Goal: Task Accomplishment & Management: Use online tool/utility

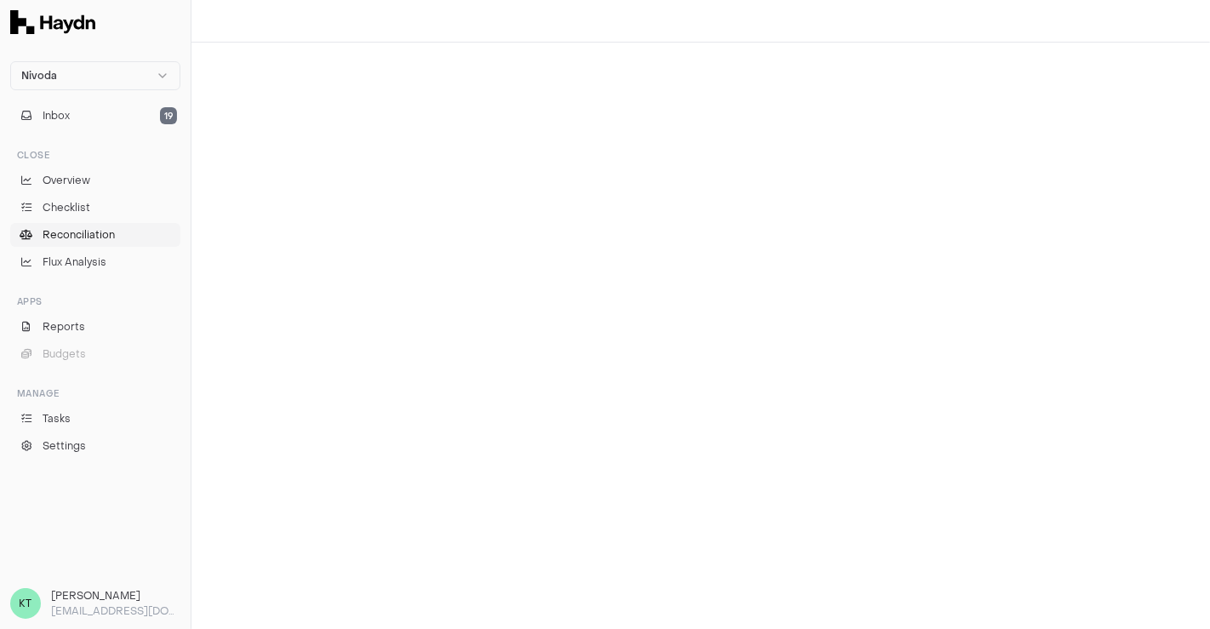
click at [106, 227] on span "Reconciliation" at bounding box center [79, 234] width 72 height 15
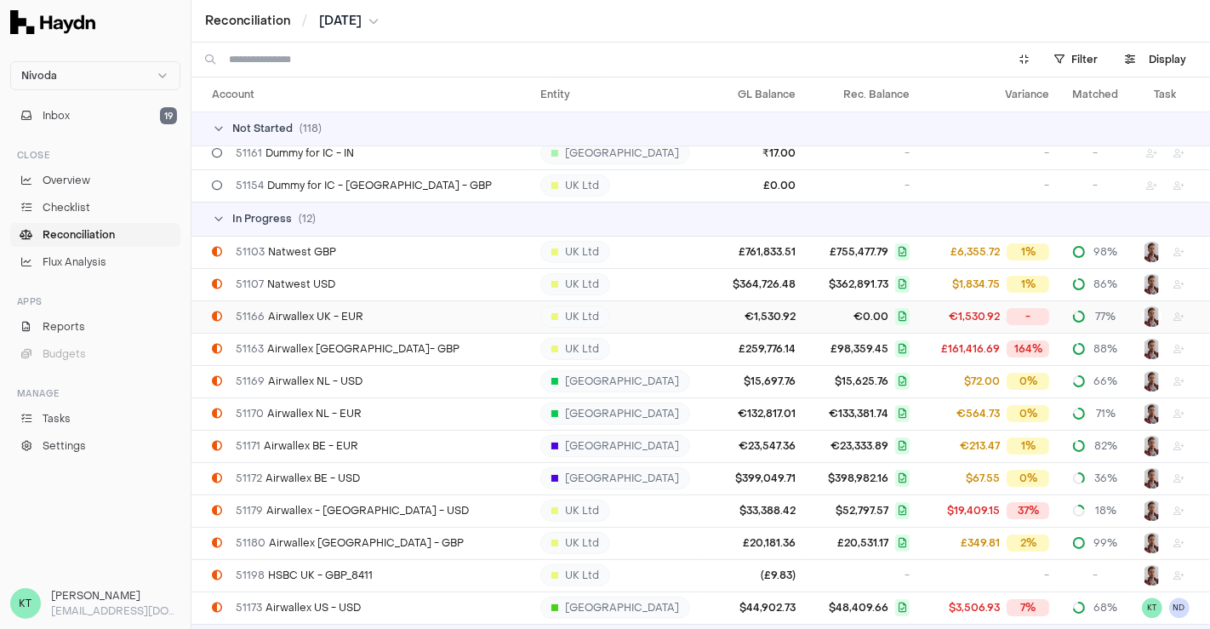
scroll to position [3689, 0]
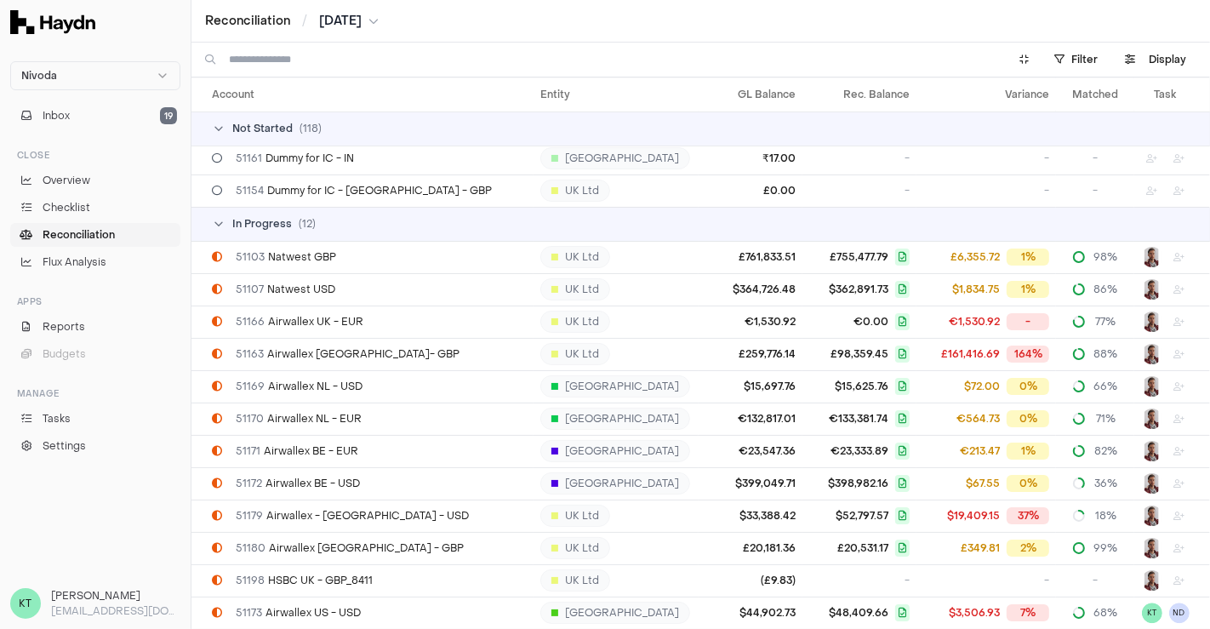
click at [347, 18] on span "[DATE]" at bounding box center [340, 21] width 43 height 17
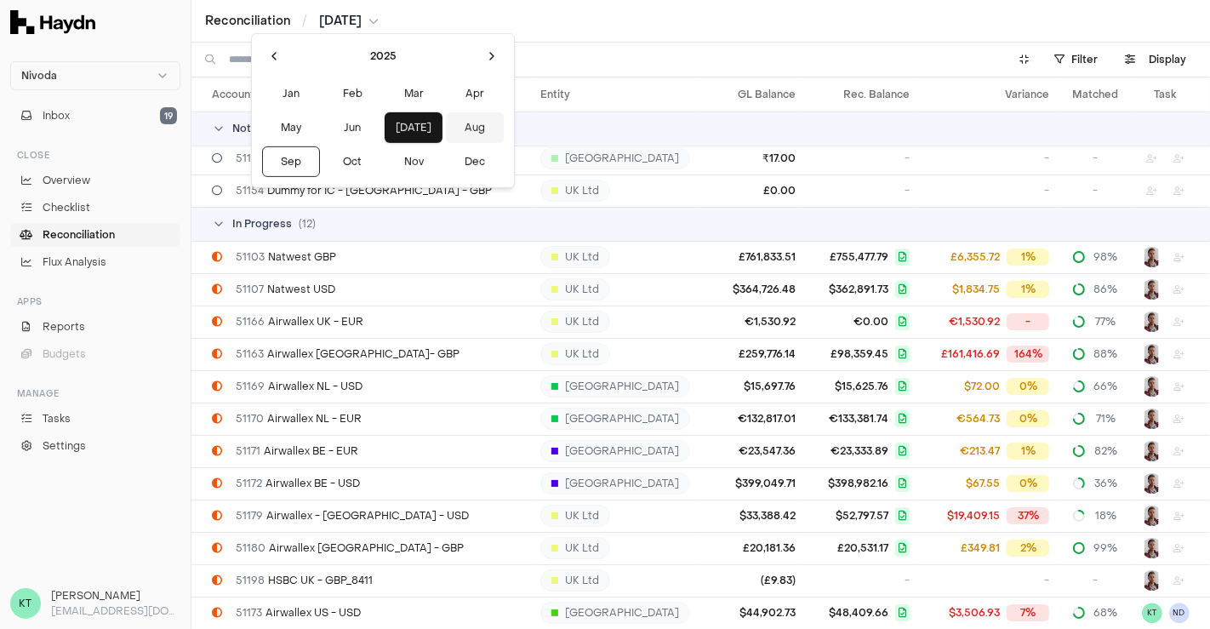
click at [446, 129] on button "Aug" at bounding box center [475, 127] width 58 height 31
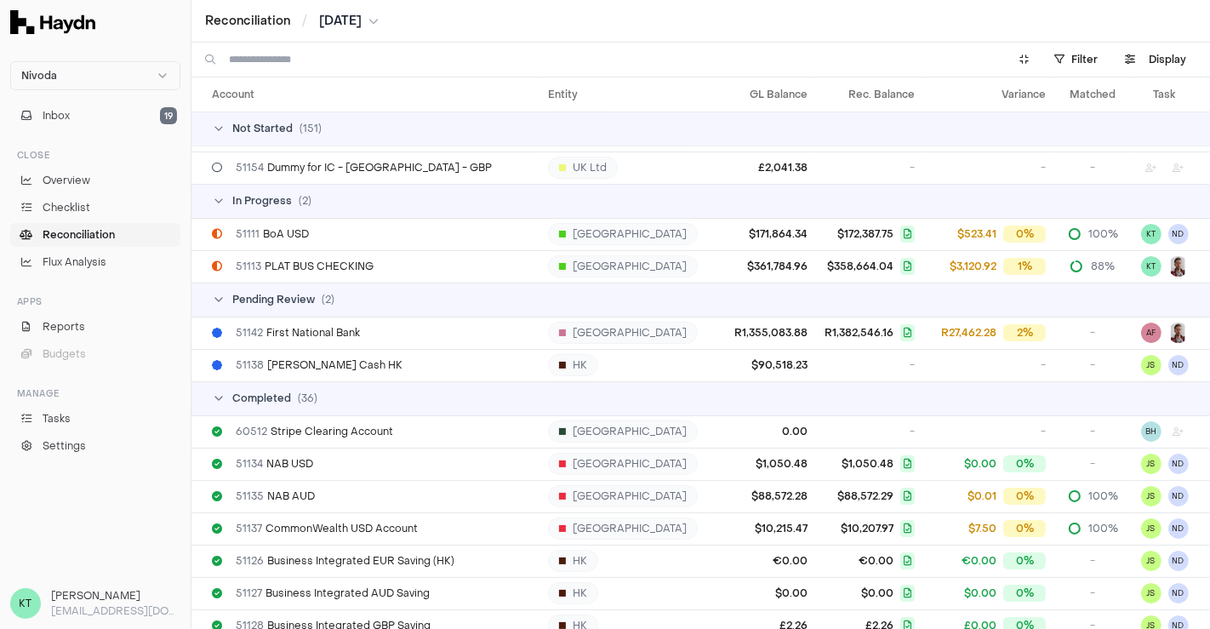
scroll to position [4778, 0]
click at [430, 264] on div "51113 PLAT BUS CHECKING" at bounding box center [373, 267] width 322 height 14
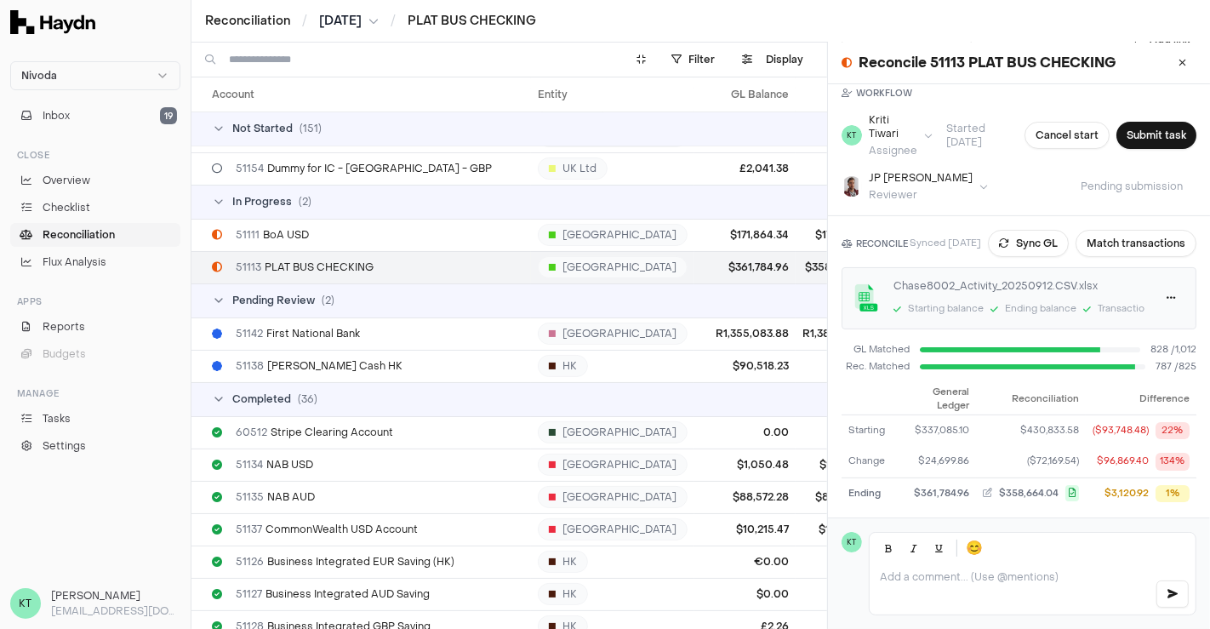
scroll to position [80, 0]
click at [1046, 244] on button "Sync GL" at bounding box center [1028, 242] width 81 height 27
click at [379, 20] on button "[DATE]" at bounding box center [349, 21] width 60 height 17
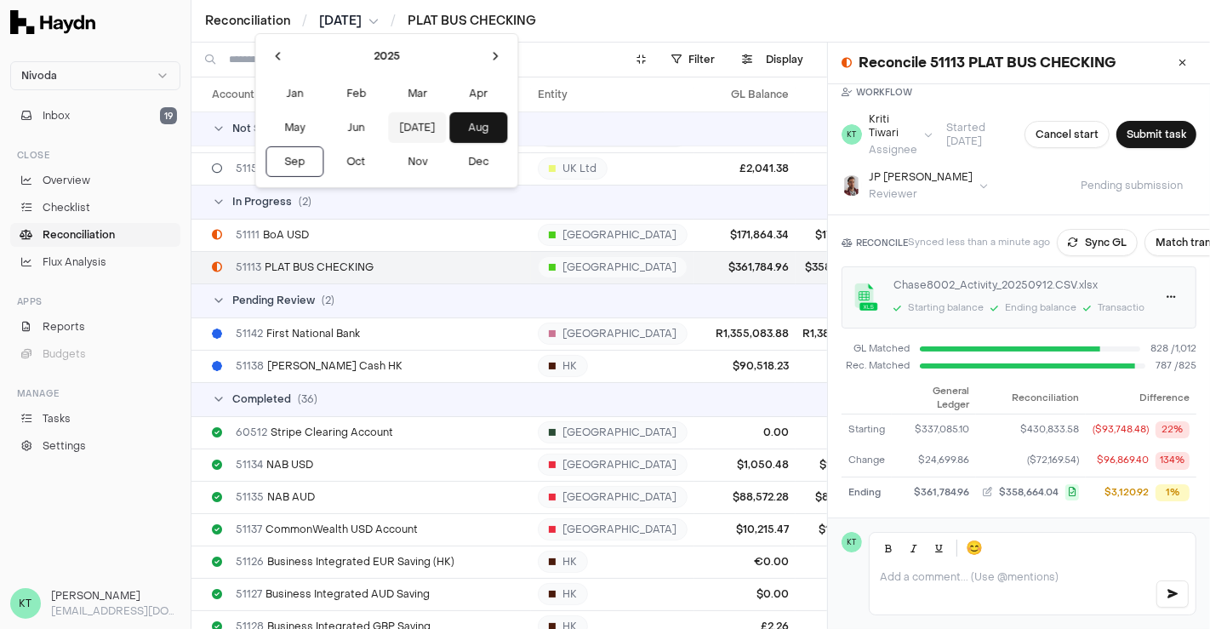
click at [388, 122] on button "[DATE]" at bounding box center [417, 127] width 58 height 31
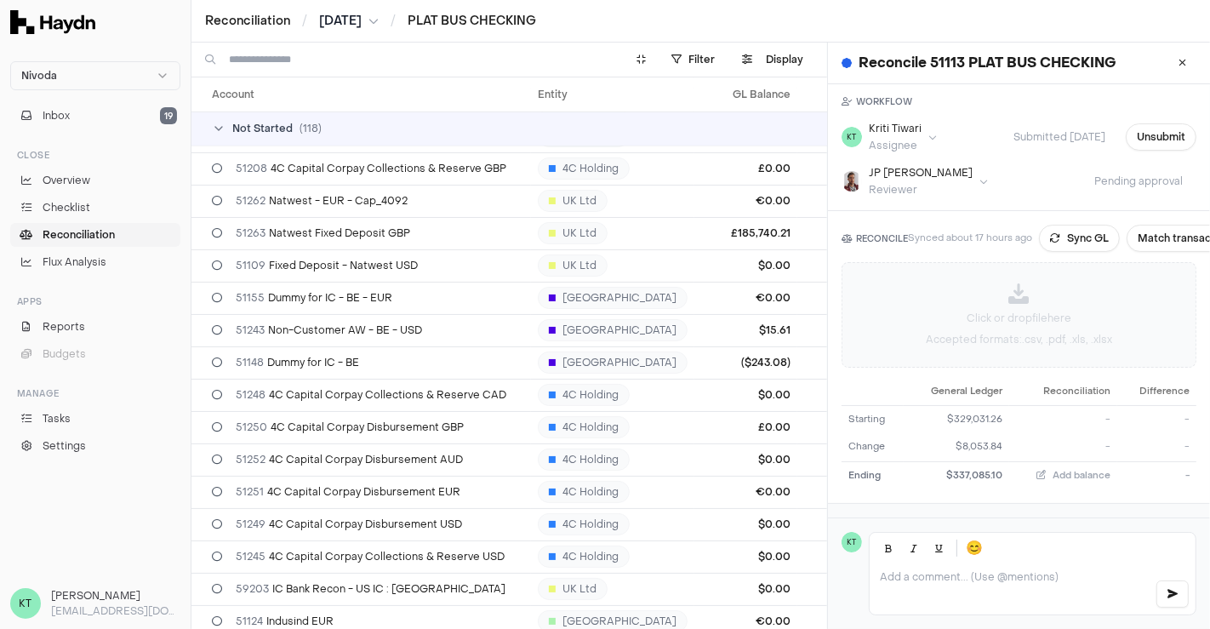
scroll to position [70, 0]
click at [1016, 295] on icon at bounding box center [1019, 294] width 20 height 20
click at [913, 307] on div "Click or drop file here Accepted formats: .csv, .pdf, .xls, .xlsx" at bounding box center [1018, 316] width 353 height 104
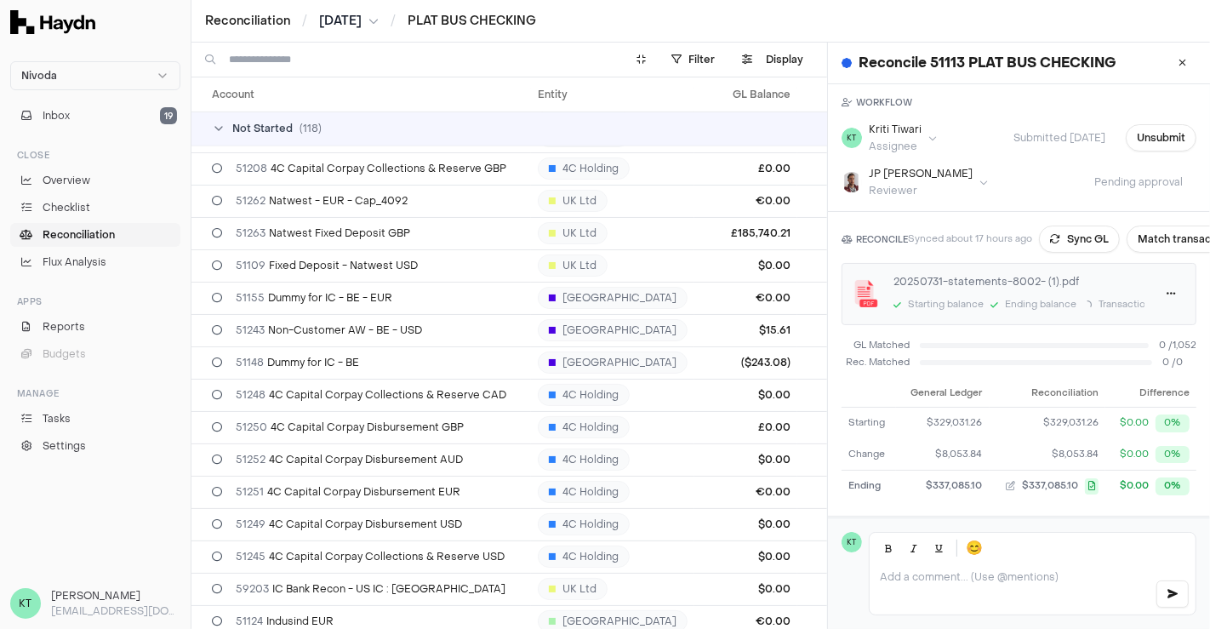
click at [355, 23] on span "[DATE]" at bounding box center [340, 21] width 43 height 17
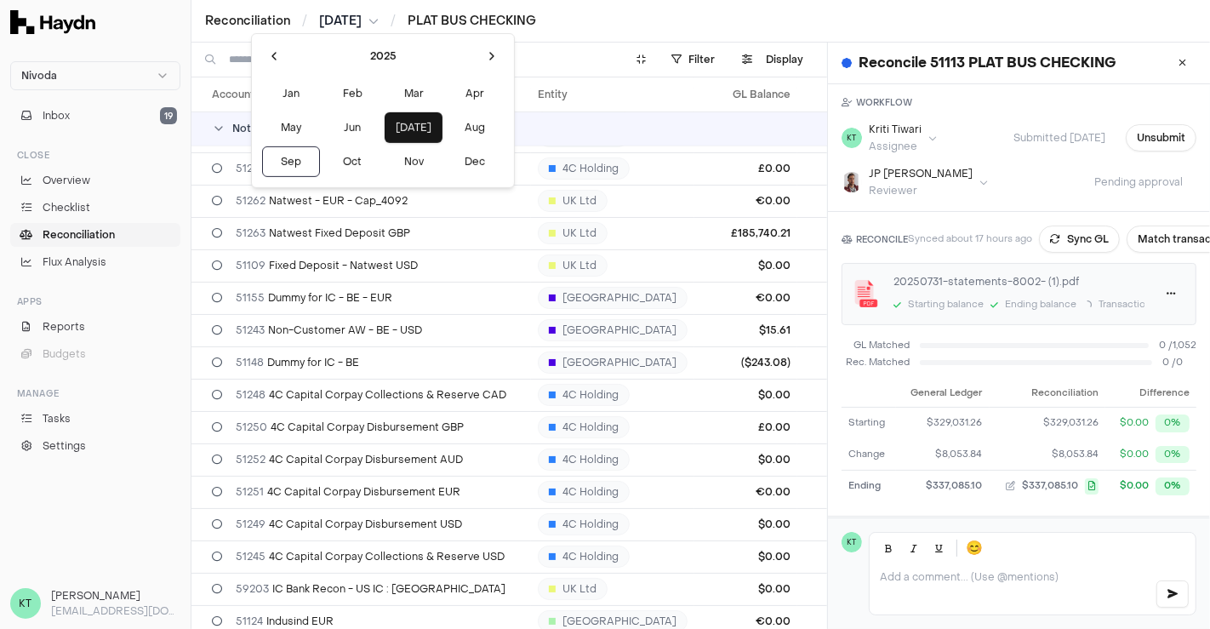
click at [971, 578] on html "Nivoda Inbox 19 Close Overview Checklist Reconciliation Flux Analysis Apps Repo…" at bounding box center [605, 314] width 1210 height 629
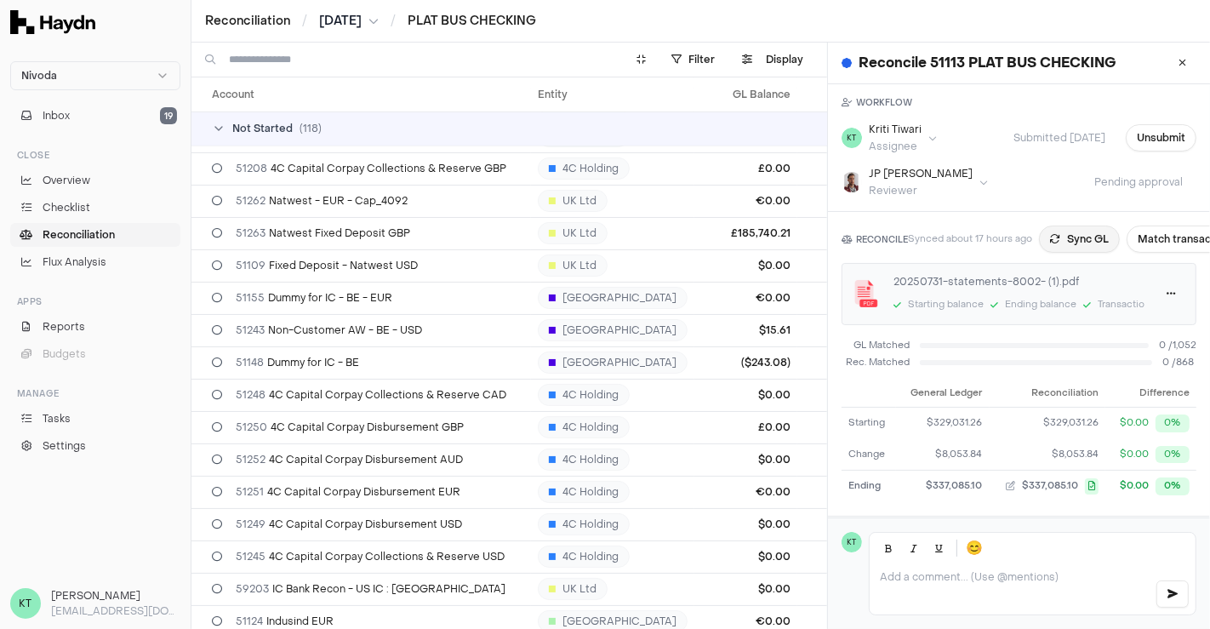
click at [1057, 242] on button "Sync GL" at bounding box center [1079, 238] width 81 height 27
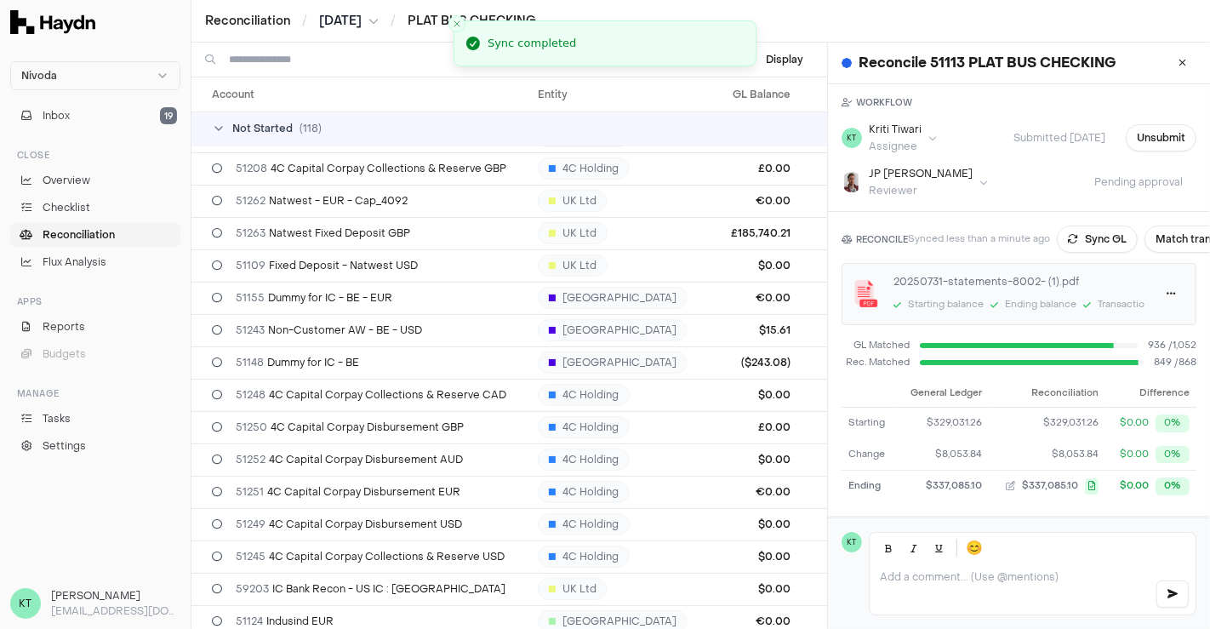
click at [371, 24] on button "[DATE]" at bounding box center [349, 21] width 60 height 17
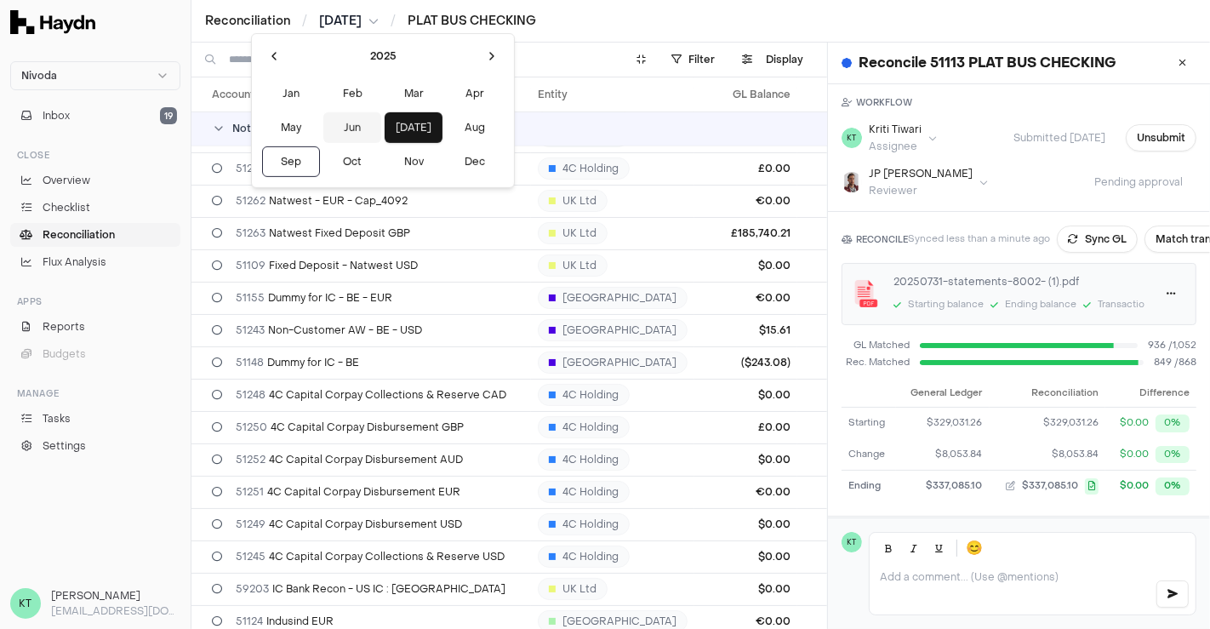
click at [338, 123] on button "Jun" at bounding box center [352, 127] width 58 height 31
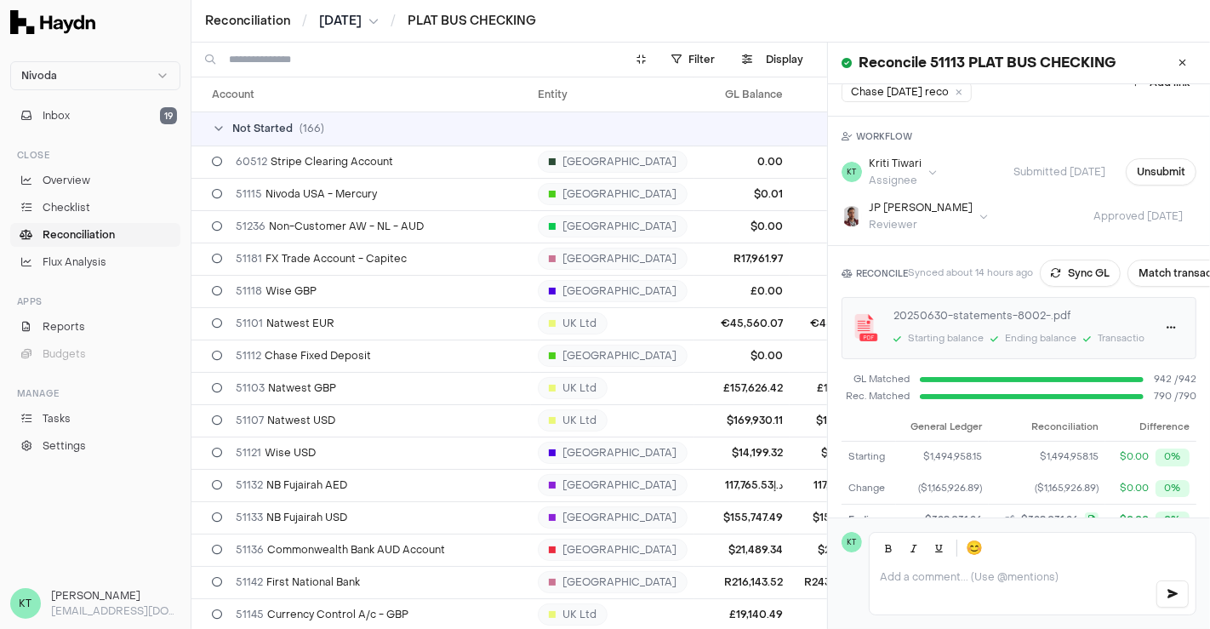
scroll to position [90, 0]
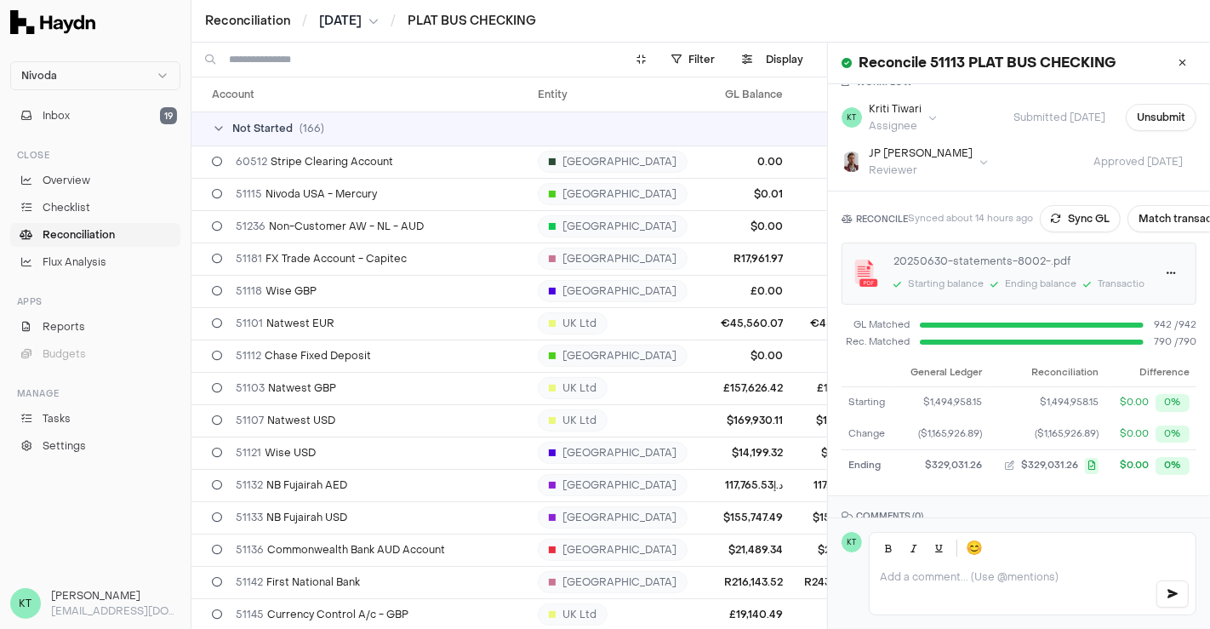
click at [381, 31] on div "Reconciliation / [DATE] / PLAT BUS CHECKING" at bounding box center [700, 21] width 1018 height 43
click at [373, 24] on button "[DATE]" at bounding box center [349, 21] width 60 height 17
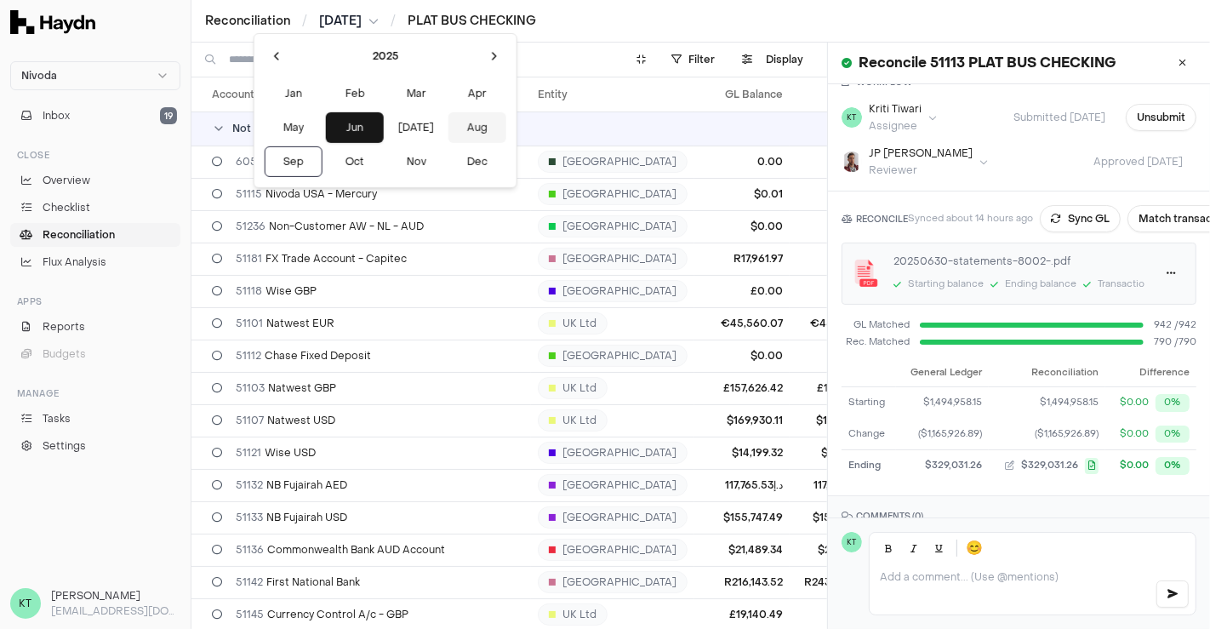
click at [448, 124] on button "Aug" at bounding box center [477, 127] width 58 height 31
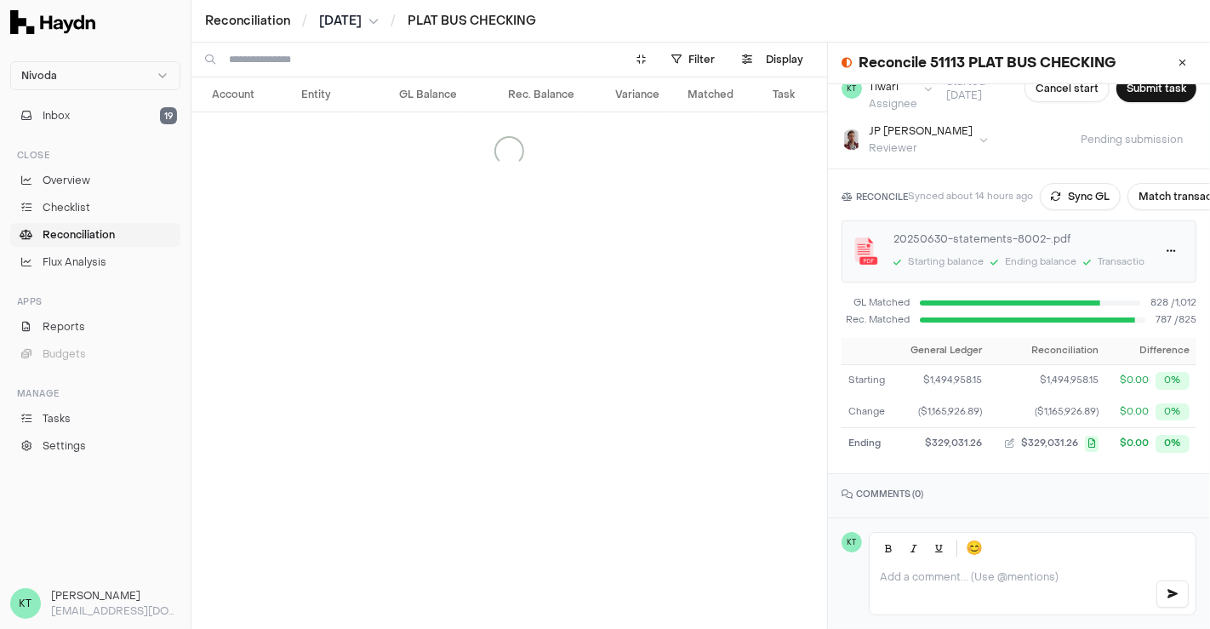
scroll to position [145, 0]
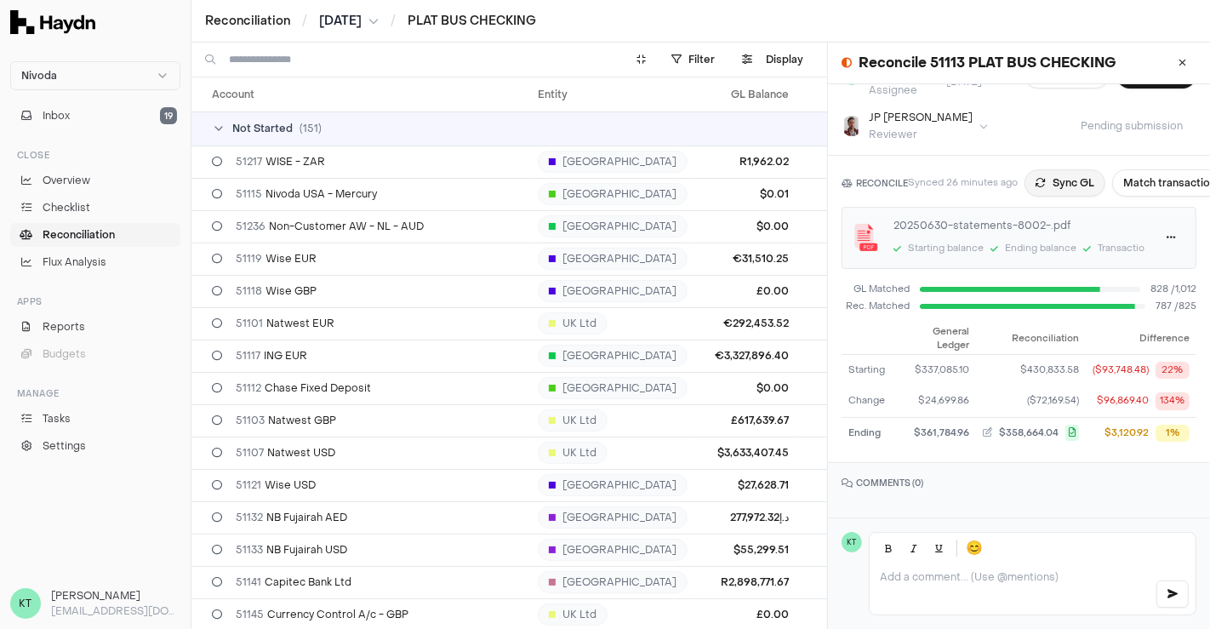
click at [1081, 179] on button "Sync GL" at bounding box center [1064, 182] width 81 height 27
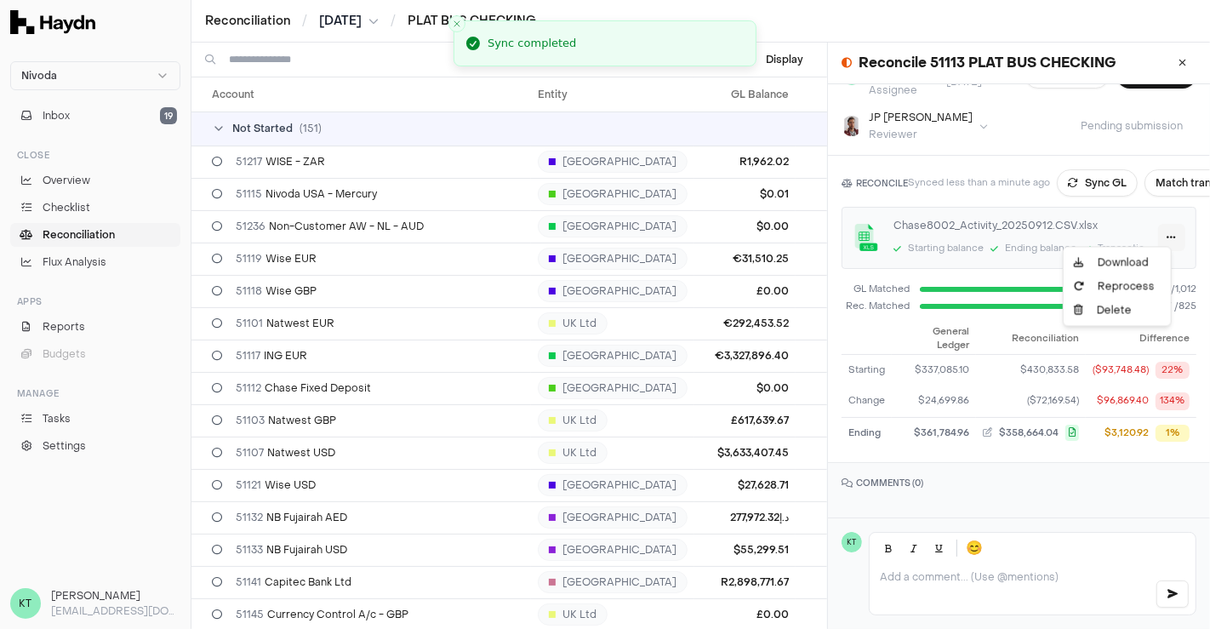
click at [1159, 232] on html "Nivoda Inbox 19 Close Overview Checklist Reconciliation Flux Analysis Apps Repo…" at bounding box center [605, 314] width 1210 height 629
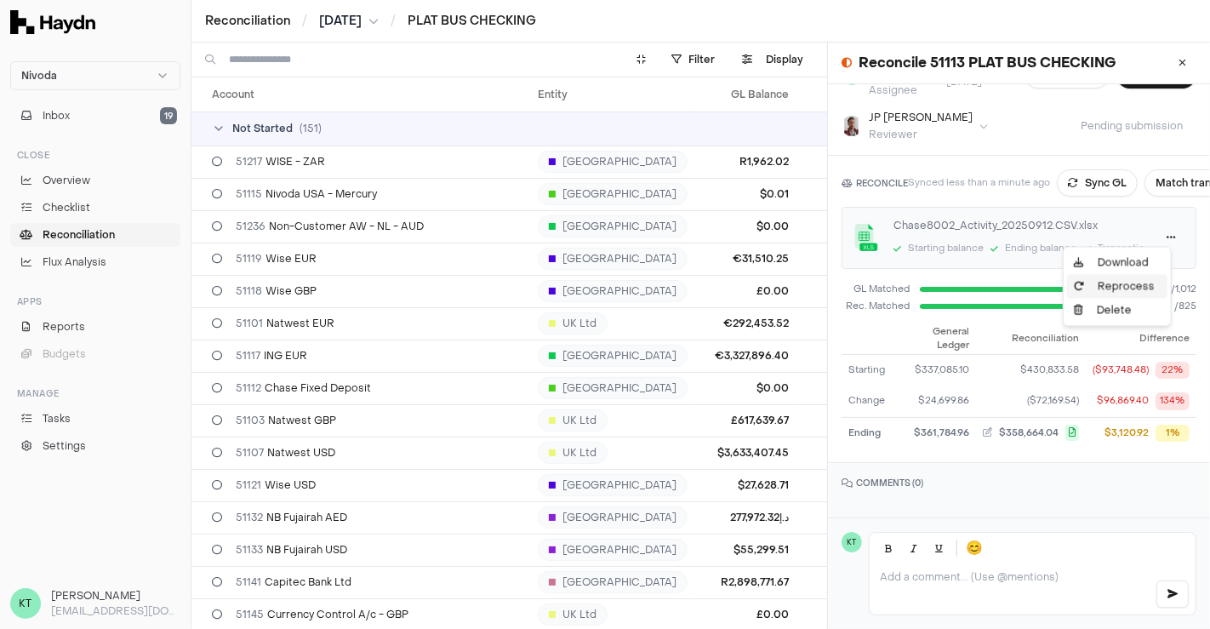
click at [1132, 281] on div "Reprocess" at bounding box center [1117, 286] width 100 height 24
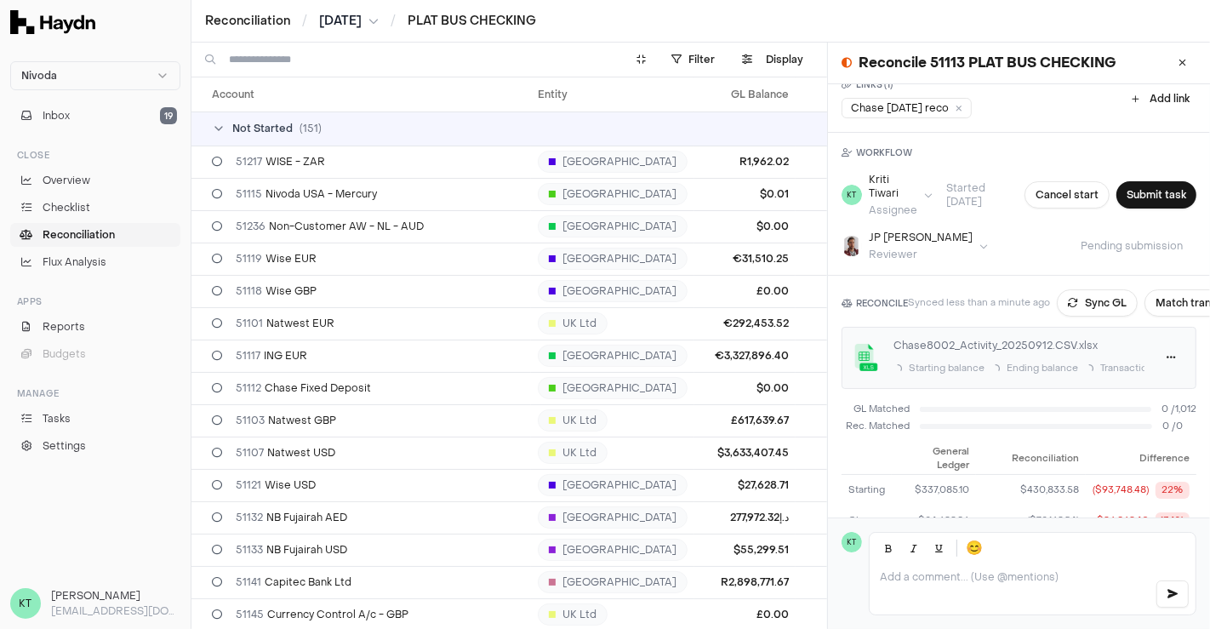
scroll to position [115, 0]
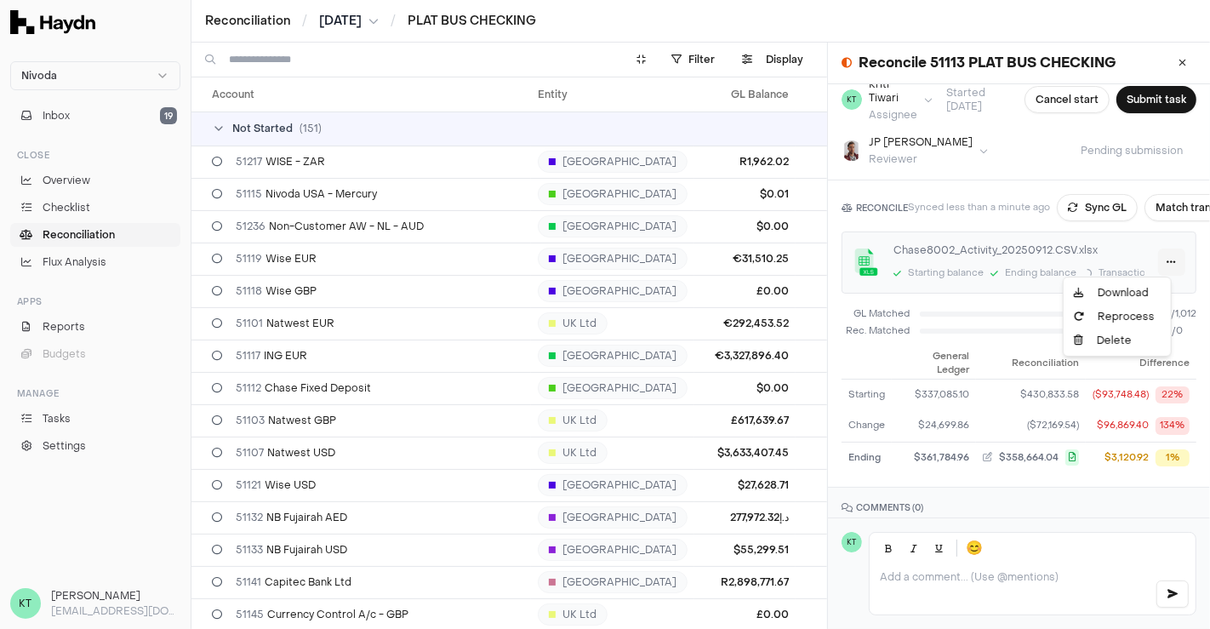
click at [1160, 260] on html "Nivoda Inbox 19 Close Overview Checklist Reconciliation Flux Analysis Apps Repo…" at bounding box center [605, 314] width 1210 height 629
click at [1121, 339] on div "Delete" at bounding box center [1117, 340] width 100 height 24
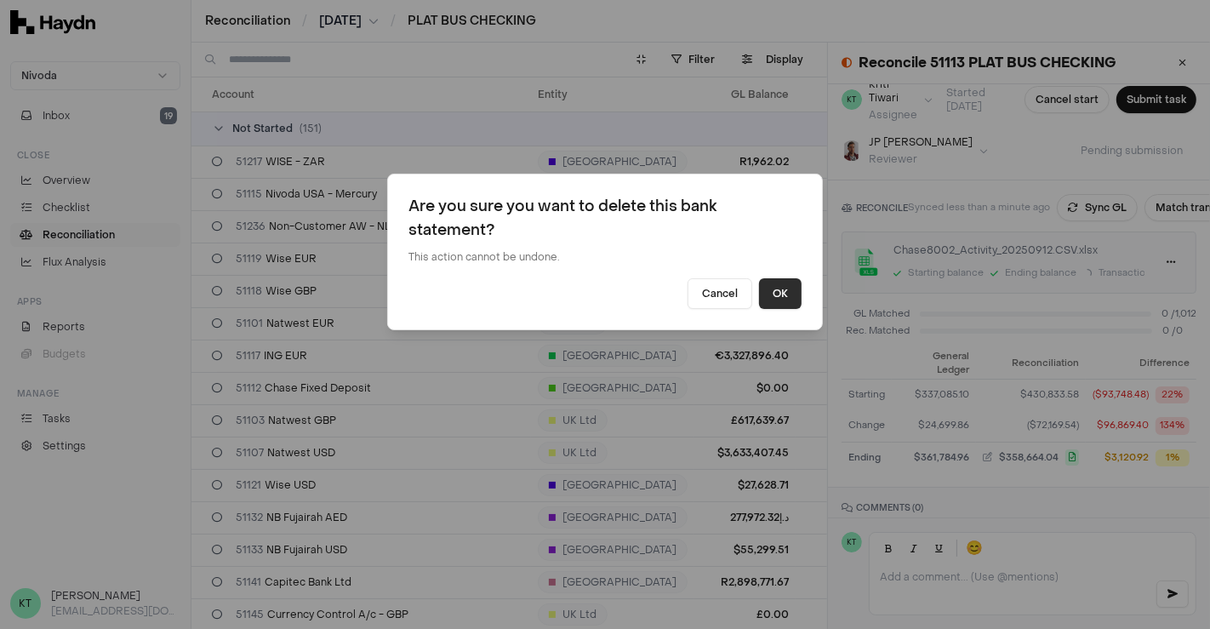
click at [770, 302] on button "OK" at bounding box center [780, 293] width 43 height 31
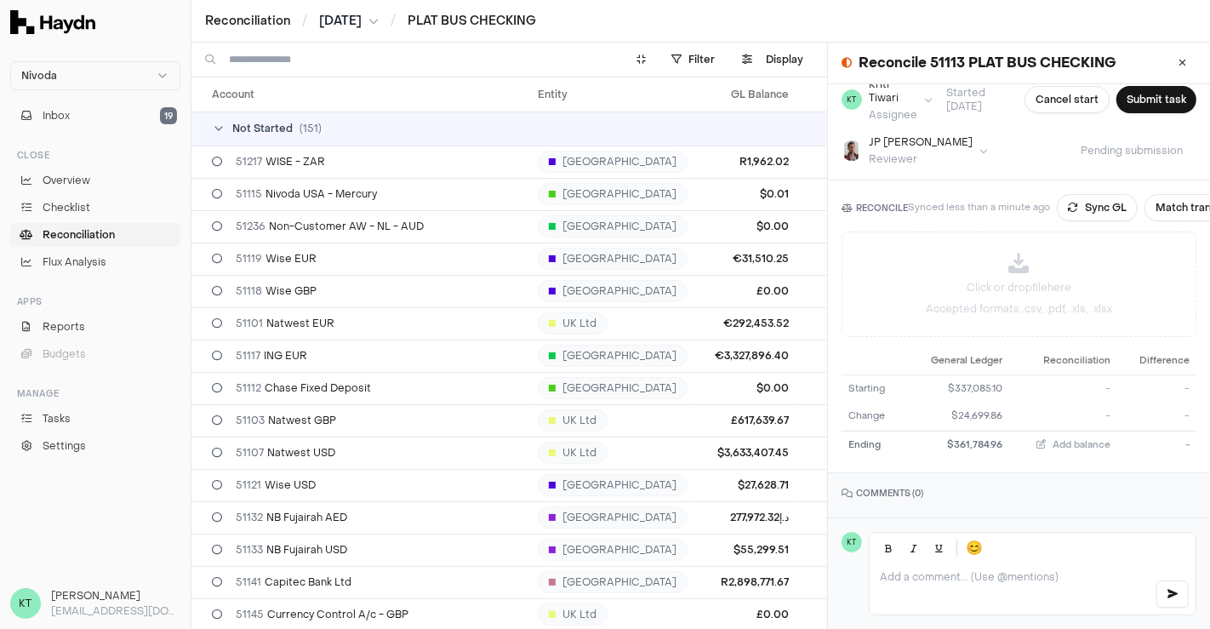
click at [1159, 261] on div "Click or drop file here Accepted formats: .csv, .pdf, .xls, .xlsx" at bounding box center [1018, 284] width 353 height 104
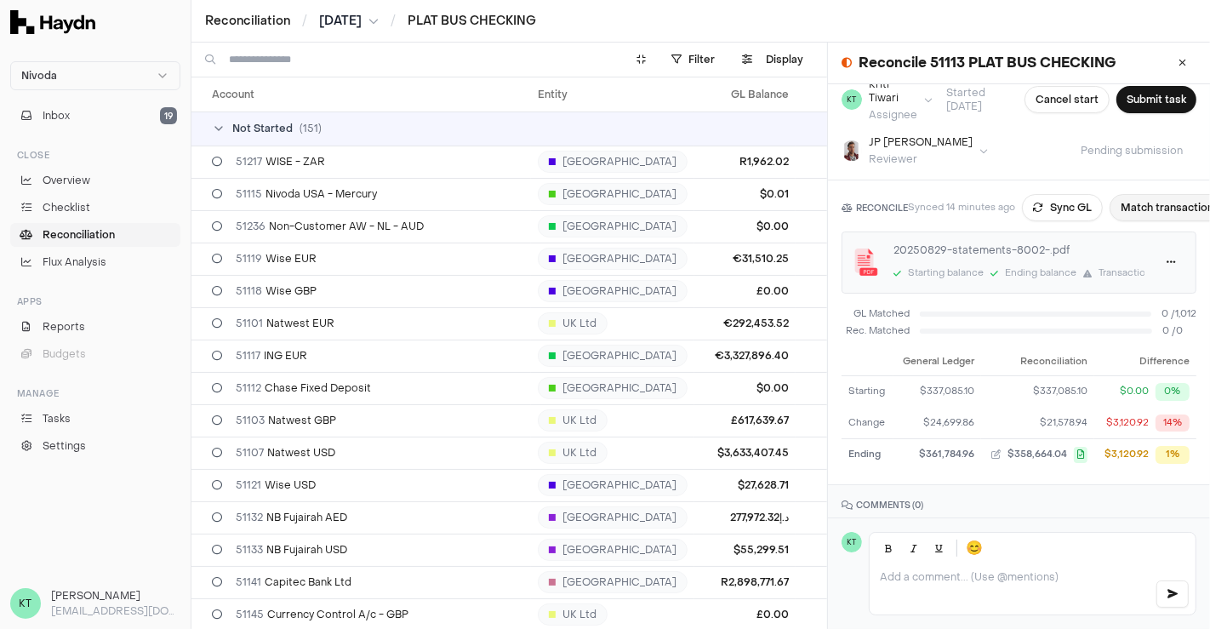
click at [1159, 203] on button "Match transactions" at bounding box center [1169, 207] width 121 height 27
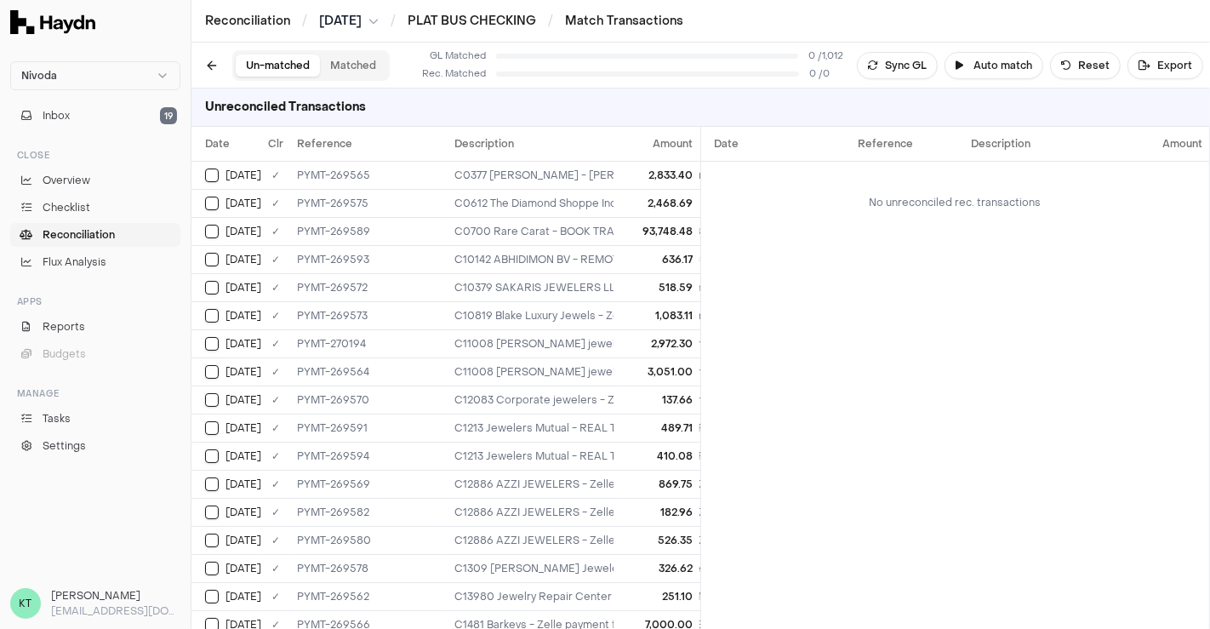
click at [213, 79] on div "Un-matched Matched" at bounding box center [293, 65] width 191 height 31
click at [210, 73] on button at bounding box center [211, 65] width 27 height 27
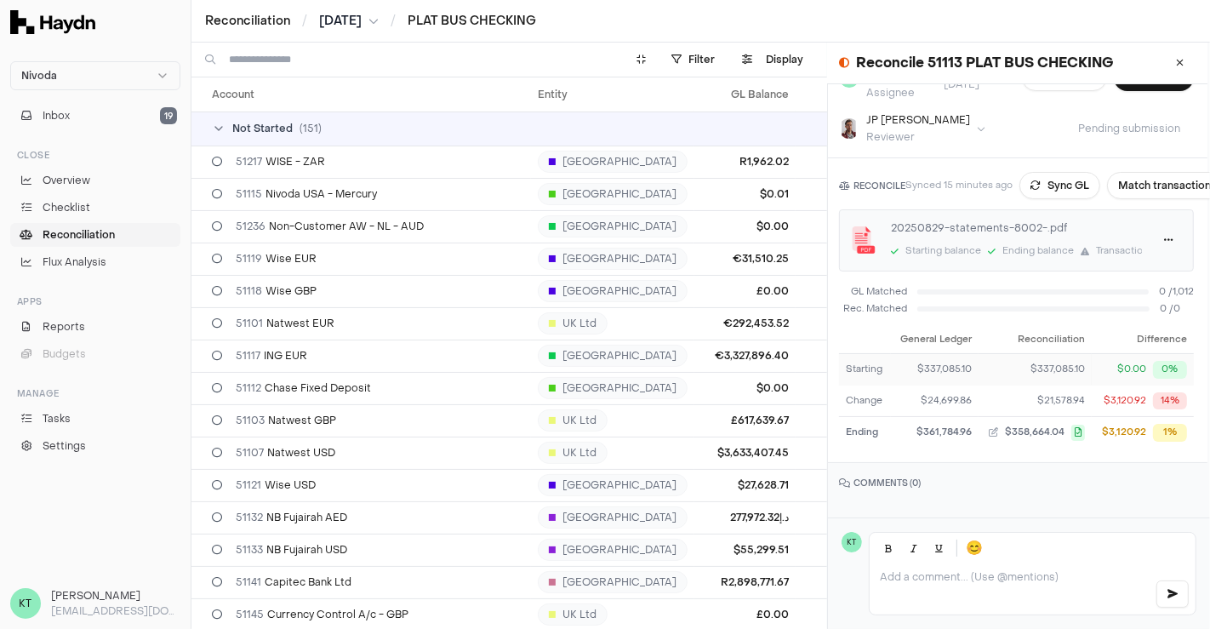
scroll to position [148, 3]
click at [1157, 221] on html "Nivoda Inbox 19 Close Overview Checklist Reconciliation Flux Analysis Apps Repo…" at bounding box center [605, 314] width 1210 height 629
click at [1107, 305] on div "Delete" at bounding box center [1114, 307] width 100 height 24
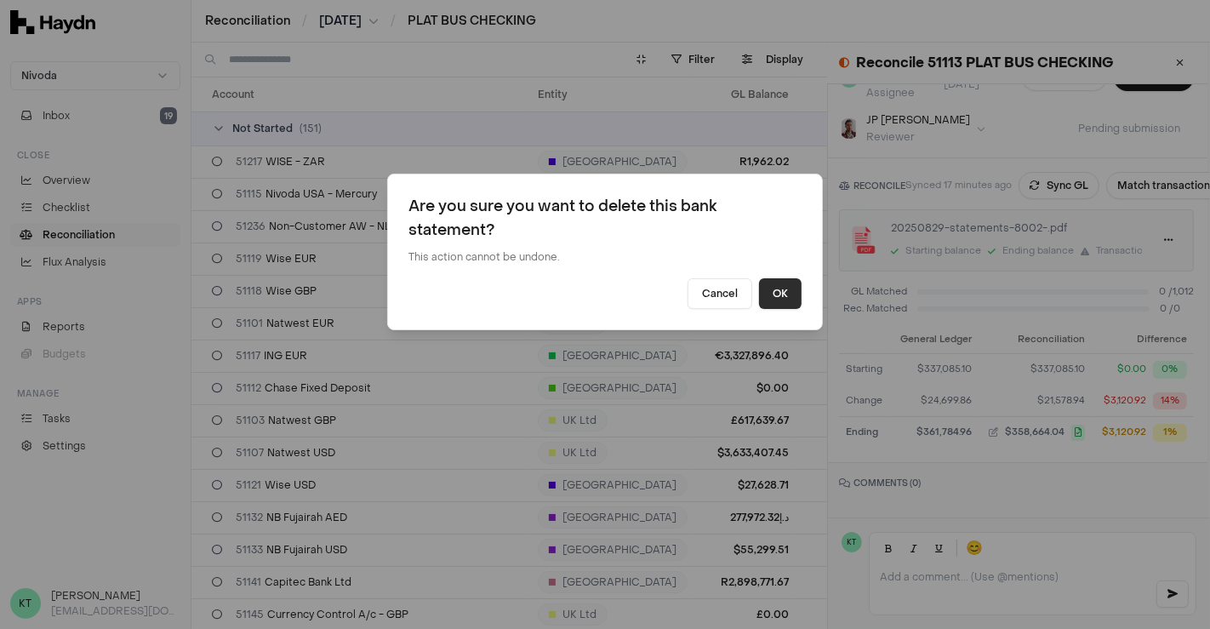
click at [797, 296] on button "OK" at bounding box center [780, 293] width 43 height 31
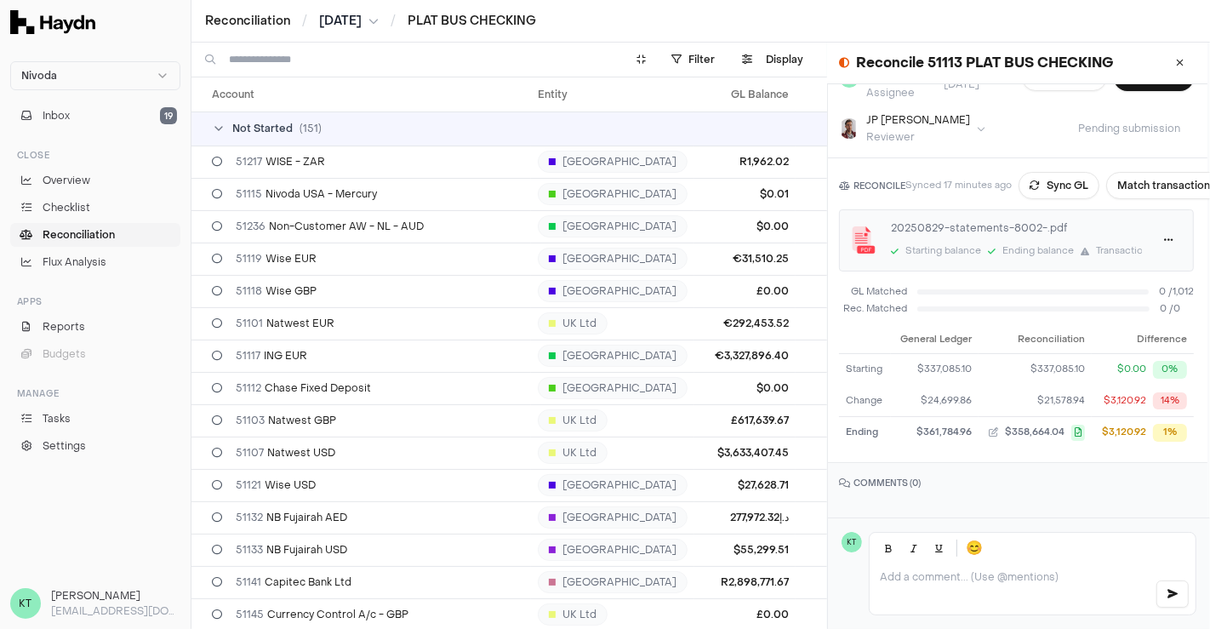
scroll to position [134, 3]
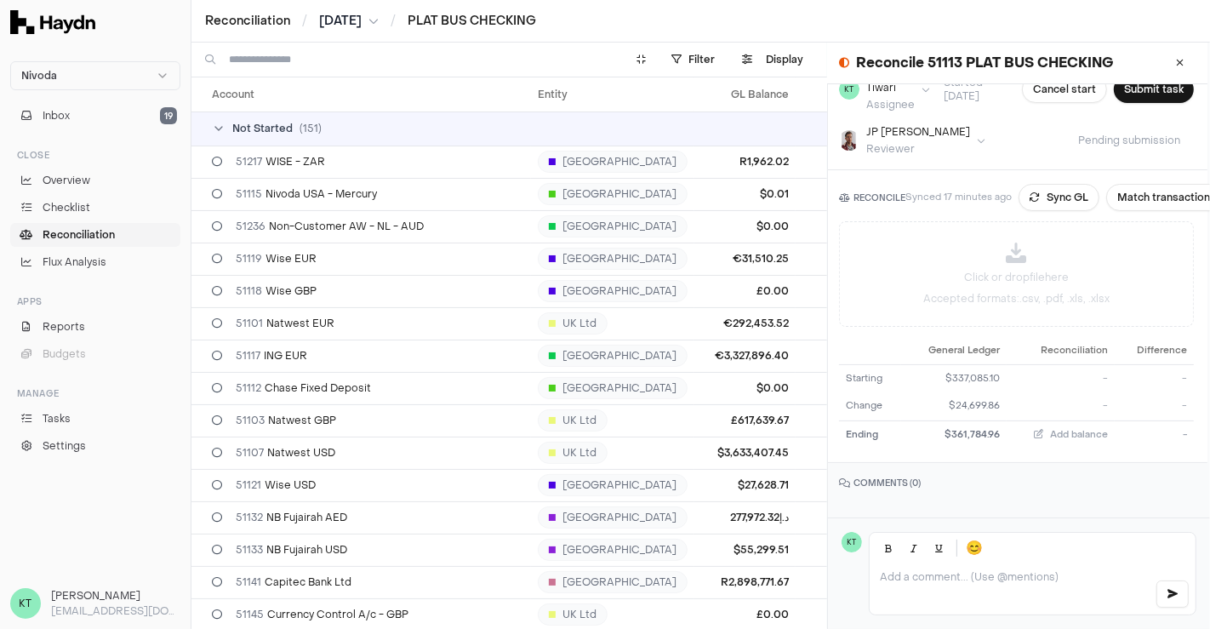
click at [1080, 235] on div "Click or drop file here Accepted formats: .csv, .pdf, .xls, .xlsx" at bounding box center [1016, 274] width 353 height 104
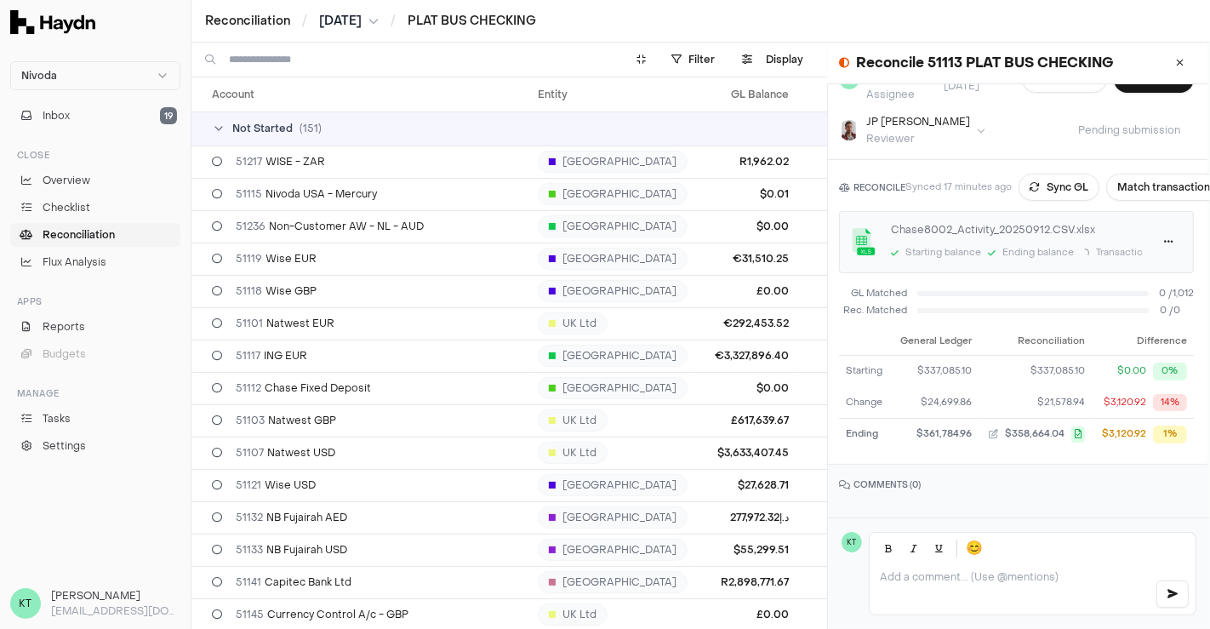
scroll to position [148, 3]
click at [1159, 172] on button "Match transactions" at bounding box center [1169, 185] width 121 height 27
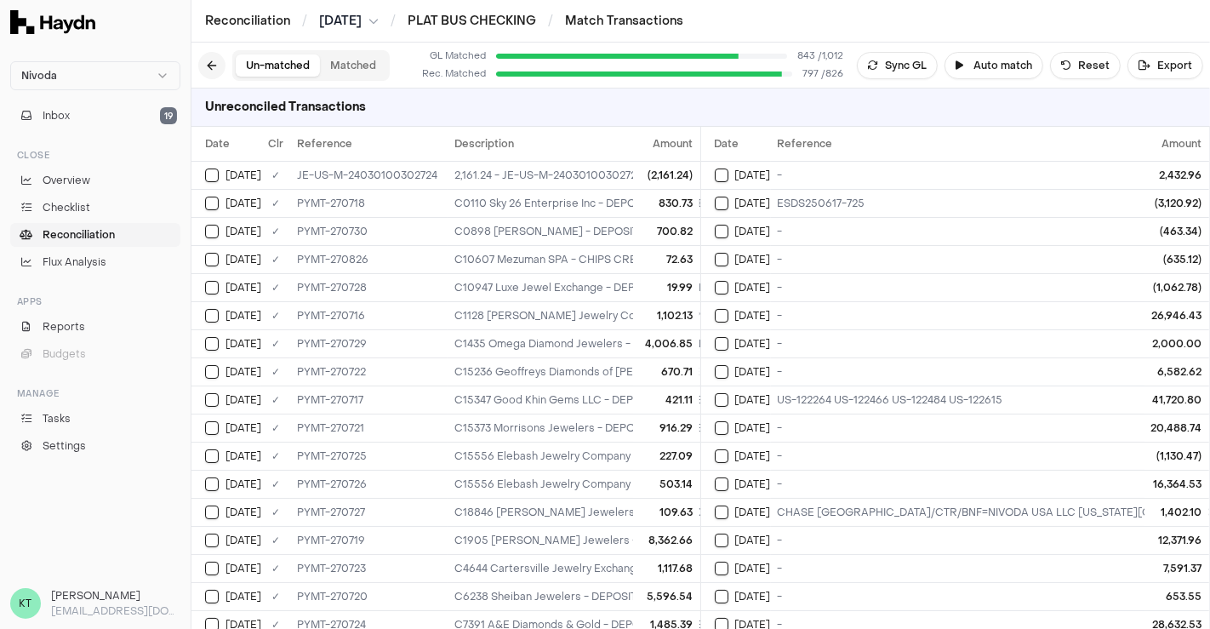
click at [213, 75] on button at bounding box center [211, 65] width 27 height 27
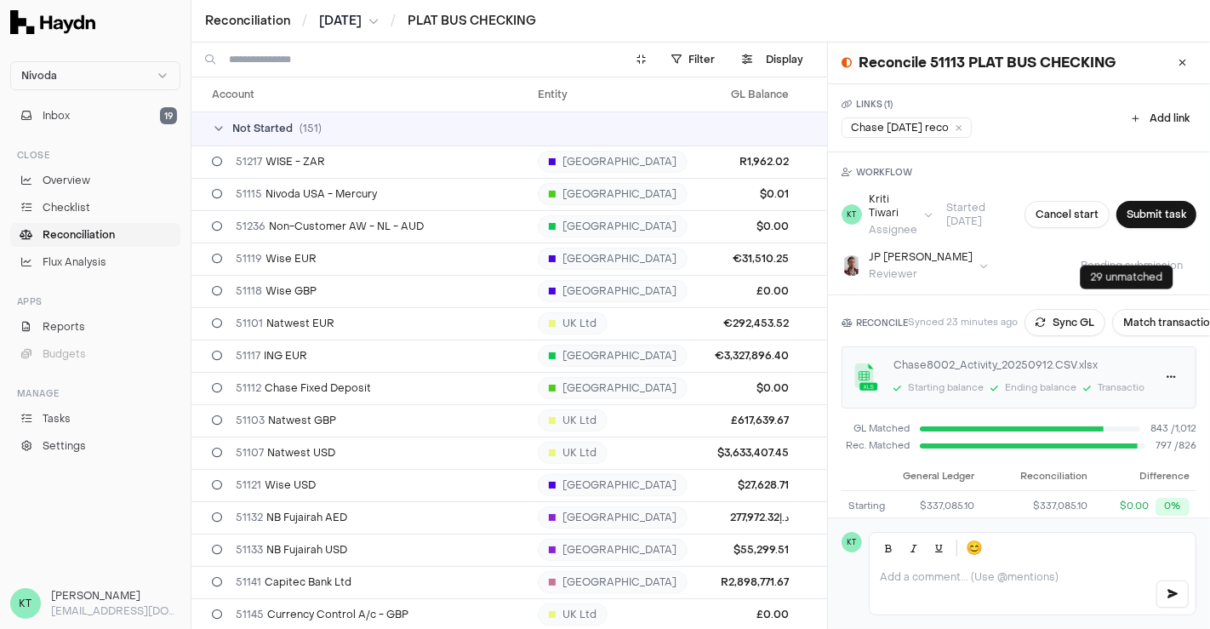
scroll to position [148, 0]
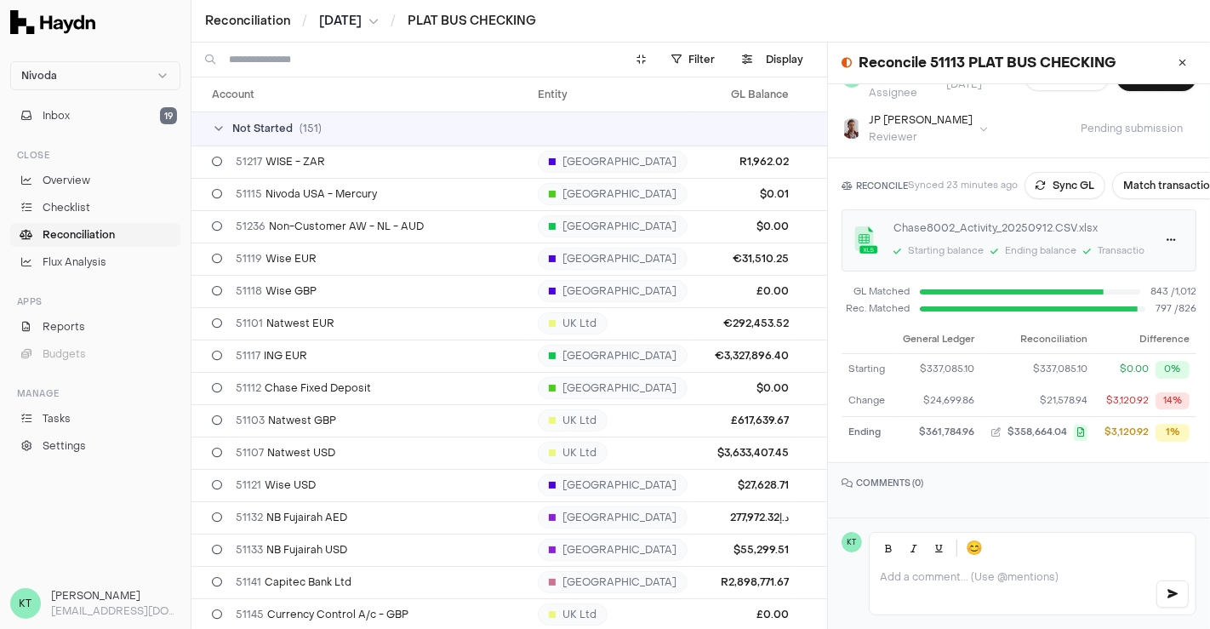
drag, startPoint x: 336, startPoint y: 31, endPoint x: 357, endPoint y: 21, distance: 23.2
click at [357, 21] on div "Reconciliation / [DATE] / PLAT BUS CHECKING" at bounding box center [700, 21] width 1018 height 43
click at [357, 21] on span "[DATE]" at bounding box center [340, 21] width 43 height 17
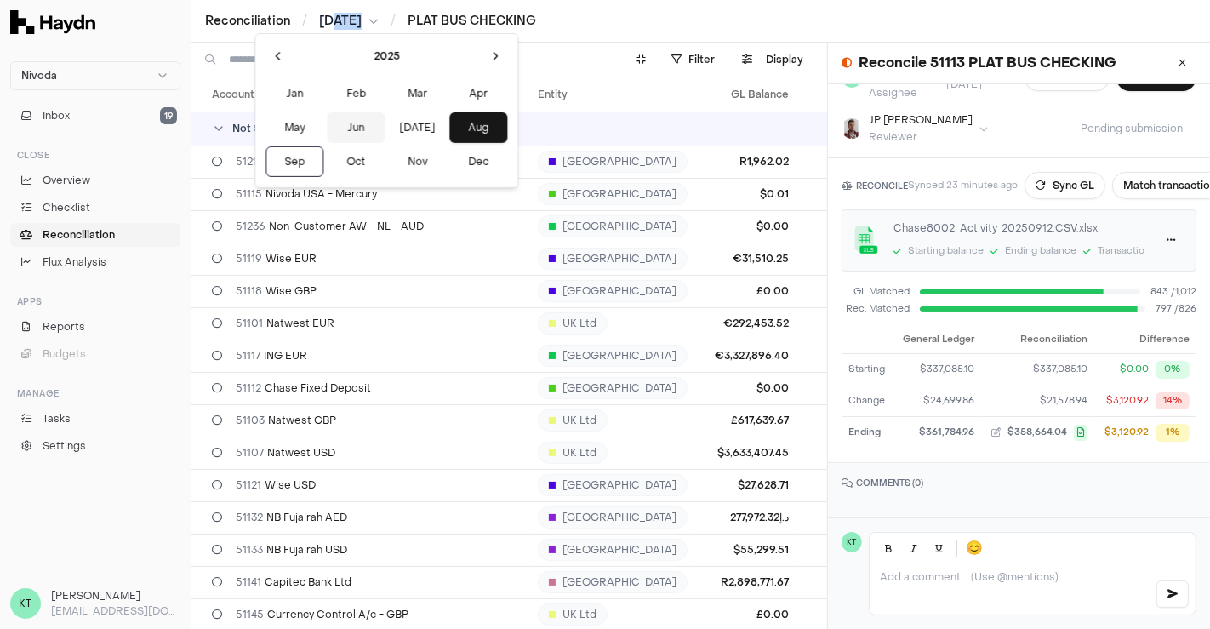
click at [329, 122] on button "Jun" at bounding box center [356, 127] width 58 height 31
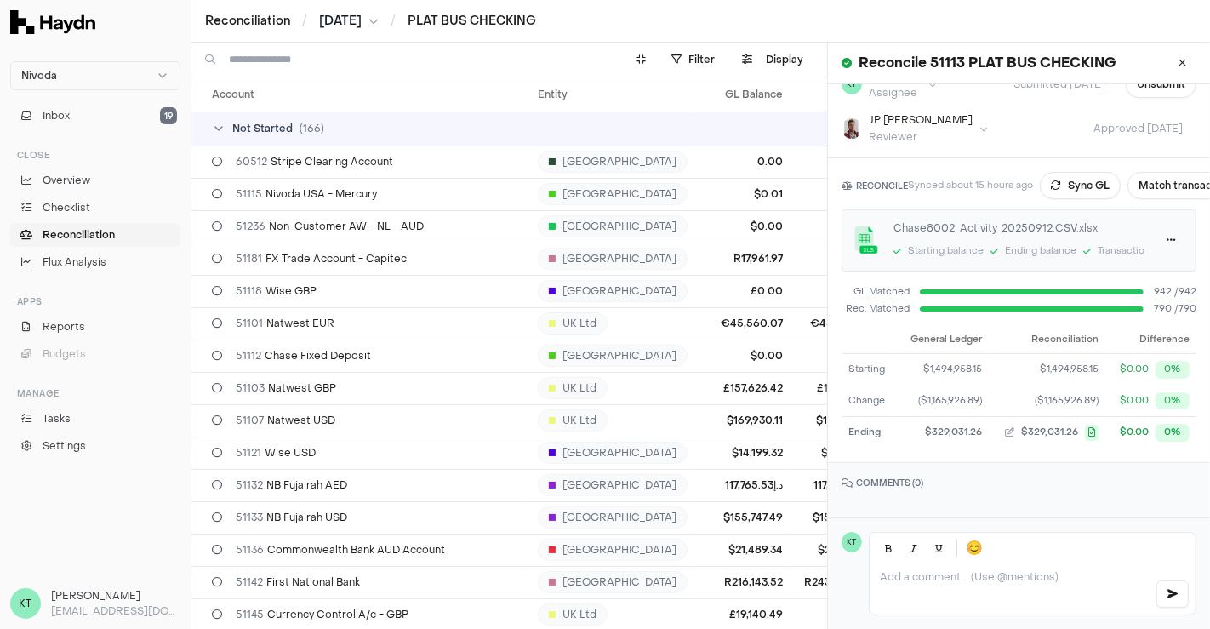
scroll to position [132, 0]
